Goal: Find specific page/section: Find specific page/section

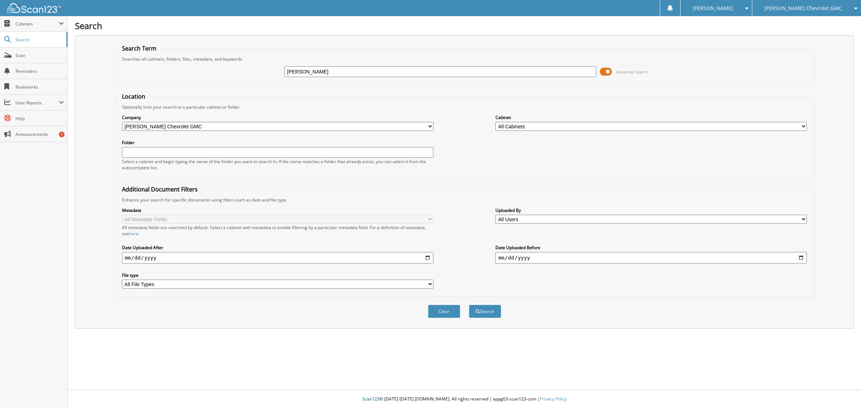
type input "[PERSON_NAME]"
click at [469, 305] on button "Search" at bounding box center [485, 311] width 32 height 13
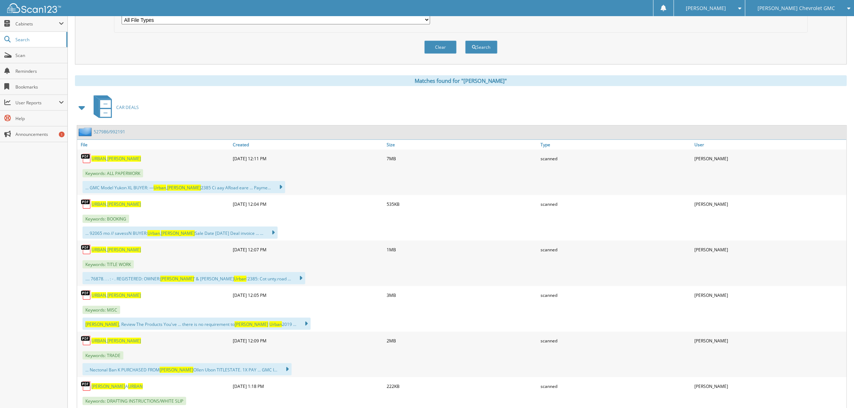
scroll to position [314, 0]
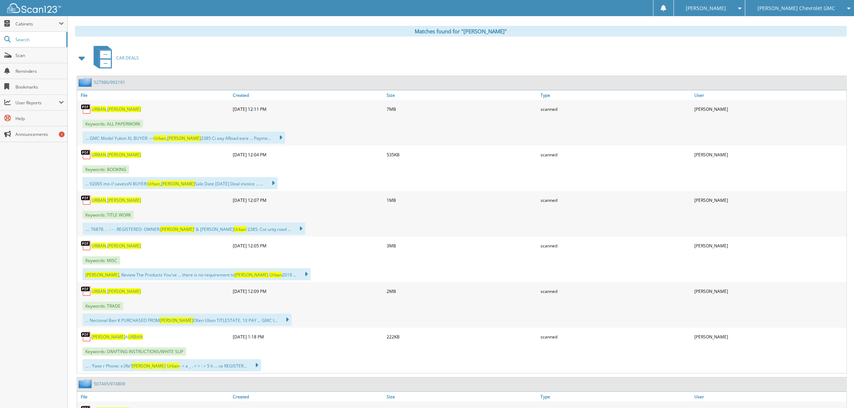
click at [128, 334] on span "URBAN" at bounding box center [135, 337] width 15 height 6
